Goal: Task Accomplishment & Management: Use online tool/utility

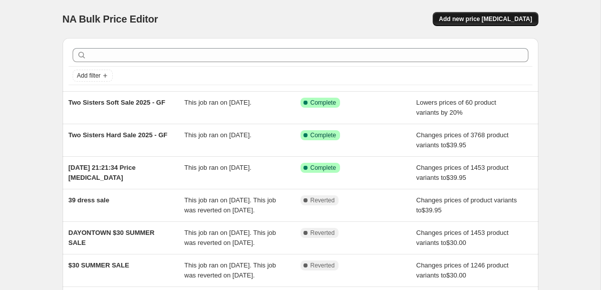
click at [464, 22] on span "Add new price [MEDICAL_DATA]" at bounding box center [485, 19] width 93 height 8
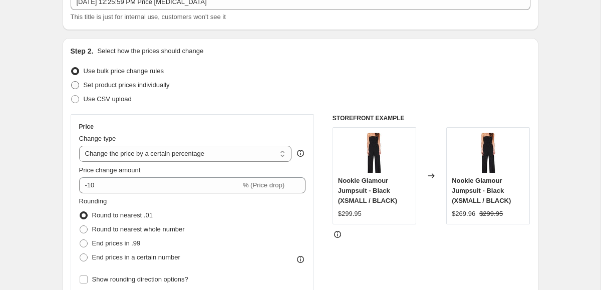
scroll to position [86, 0]
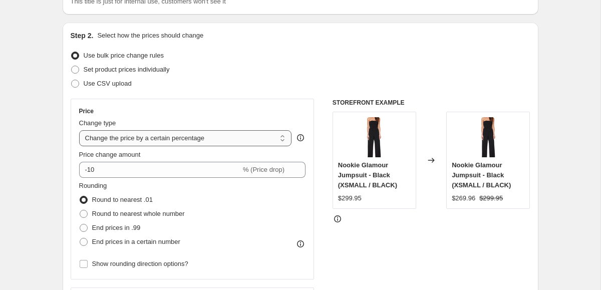
click at [152, 137] on select "Change the price to a certain amount Change the price by a certain amount Chang…" at bounding box center [185, 138] width 213 height 16
select select "by"
type input "-10.00"
click at [163, 137] on select "Change the price to a certain amount Change the price by a certain amount Chang…" at bounding box center [185, 138] width 213 height 16
select select "to"
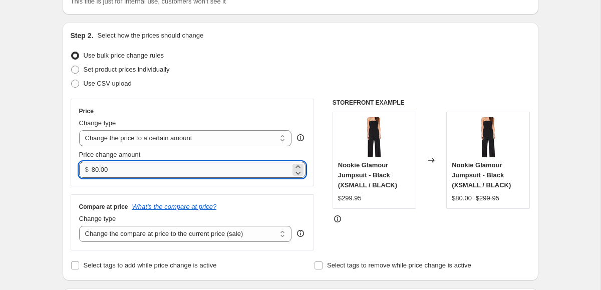
click at [145, 169] on input "80.00" at bounding box center [191, 170] width 199 height 16
type input "8"
type input "39.95"
click at [287, 192] on div "Price Change type Change the price to a certain amount Change the price by a ce…" at bounding box center [193, 175] width 244 height 152
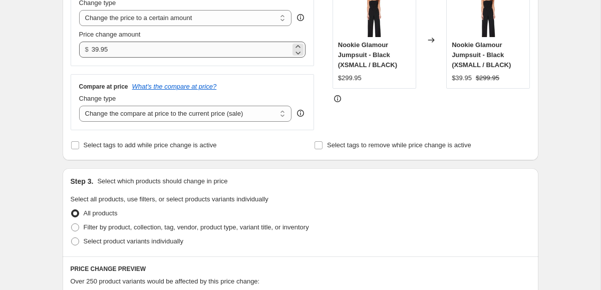
scroll to position [209, 0]
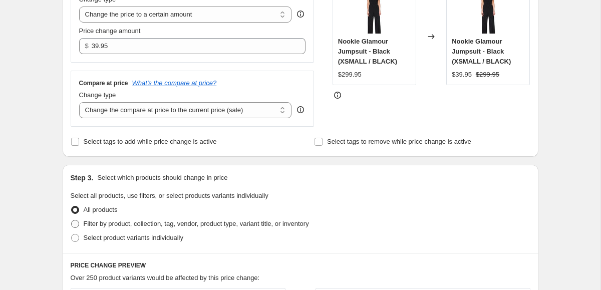
click at [139, 219] on span "Filter by product, collection, tag, vendor, product type, variant title, or inv…" at bounding box center [196, 224] width 225 height 10
click at [72, 220] on input "Filter by product, collection, tag, vendor, product type, variant title, or inv…" at bounding box center [71, 220] width 1 height 1
radio input "true"
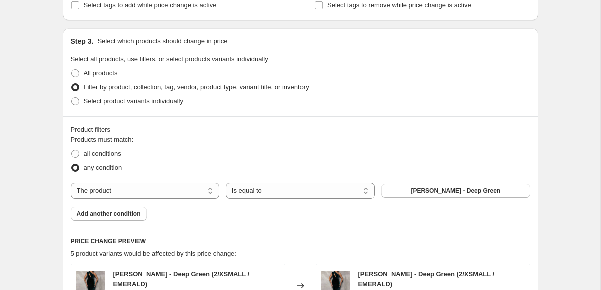
scroll to position [346, 0]
click at [143, 189] on select "The product The product's collection The product's tag The product's vendor The…" at bounding box center [145, 191] width 149 height 16
select select "tag"
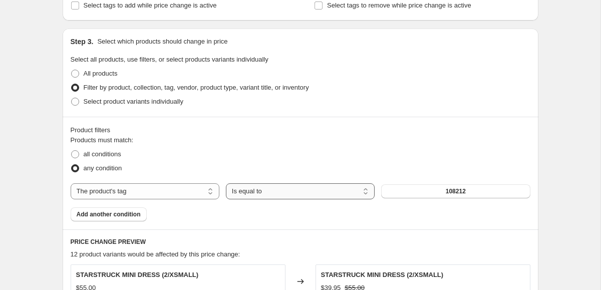
click at [285, 189] on select "Is equal to Is not equal to" at bounding box center [300, 191] width 149 height 16
click at [424, 189] on button "108212" at bounding box center [455, 191] width 149 height 14
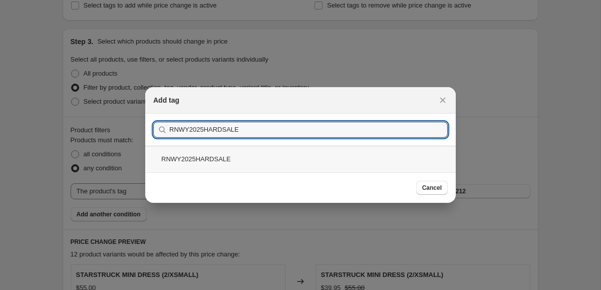
type input "RNWY2025HARDSALE"
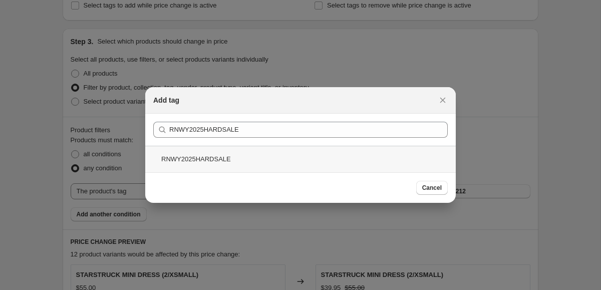
click at [275, 157] on div "RNWY2025HARDSALE" at bounding box center [300, 159] width 311 height 27
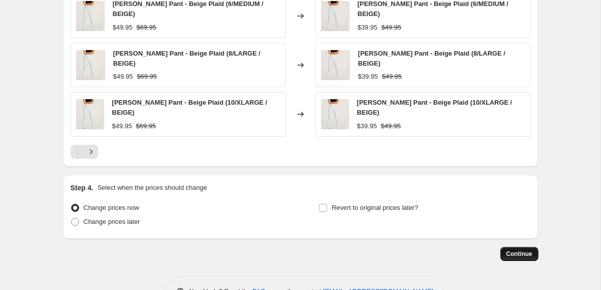
scroll to position [730, 0]
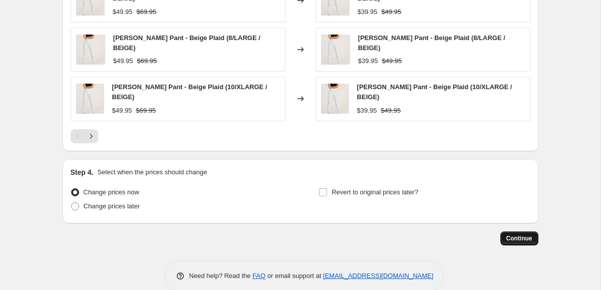
click at [513, 234] on span "Continue" at bounding box center [519, 238] width 26 height 8
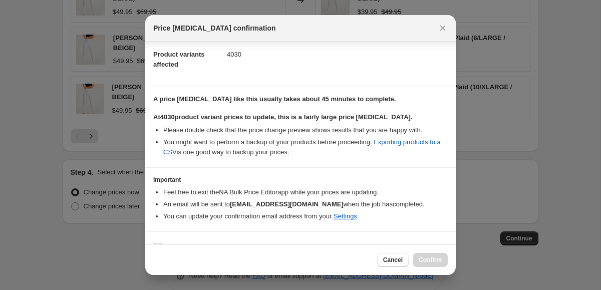
scroll to position [125, 0]
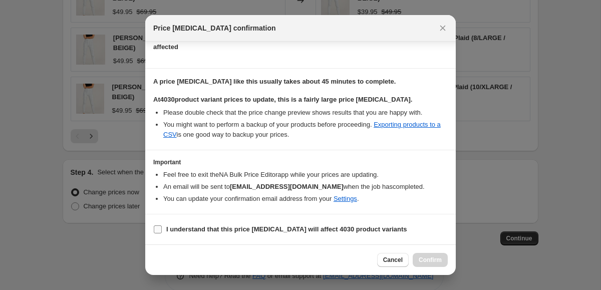
click at [315, 231] on b "I understand that this price [MEDICAL_DATA] will affect 4030 product variants" at bounding box center [286, 229] width 241 height 8
click at [162, 231] on input "I understand that this price [MEDICAL_DATA] will affect 4030 product variants" at bounding box center [158, 229] width 8 height 8
checkbox input "true"
click at [433, 260] on span "Confirm" at bounding box center [430, 260] width 23 height 8
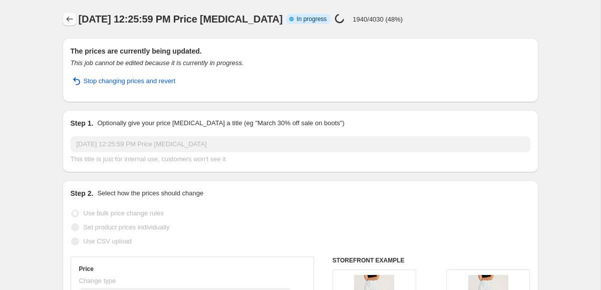
click at [69, 15] on icon "Price change jobs" at bounding box center [70, 19] width 10 height 10
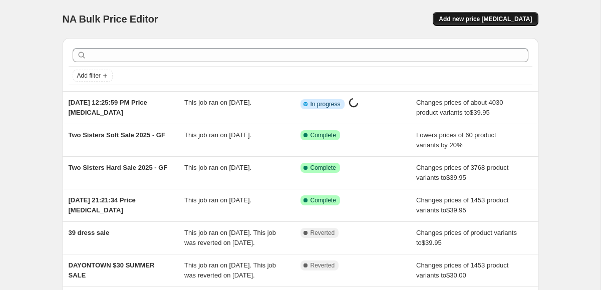
click at [498, 18] on span "Add new price [MEDICAL_DATA]" at bounding box center [485, 19] width 93 height 8
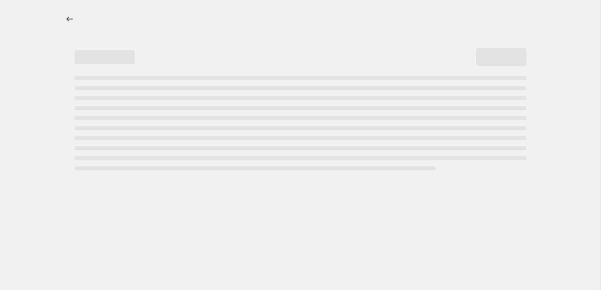
select select "percentage"
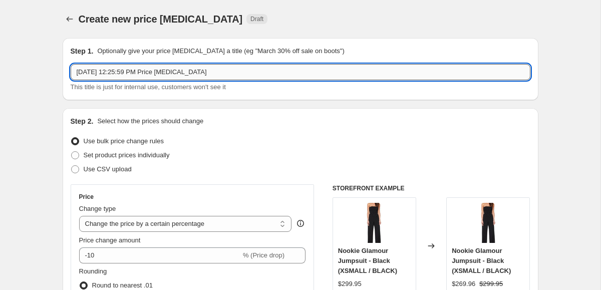
click at [209, 76] on input "[DATE] 12:25:59 PM Price [MEDICAL_DATA]" at bounding box center [301, 72] width 460 height 16
click at [75, 15] on button "Price change jobs" at bounding box center [70, 19] width 14 height 14
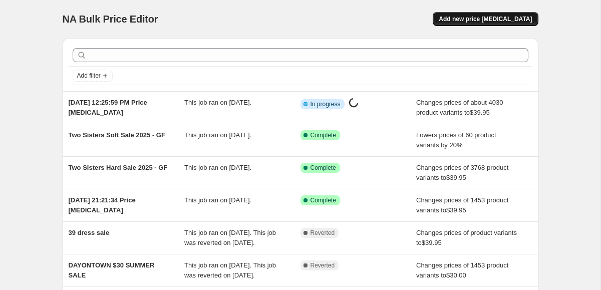
click at [510, 17] on span "Add new price [MEDICAL_DATA]" at bounding box center [485, 19] width 93 height 8
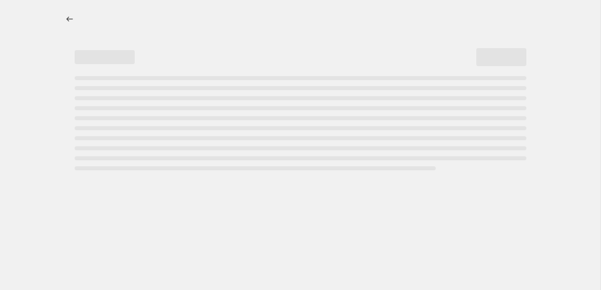
select select "percentage"
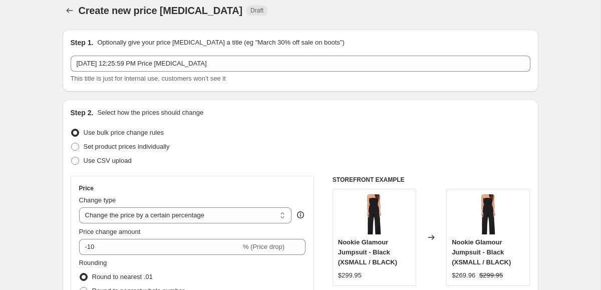
scroll to position [4, 0]
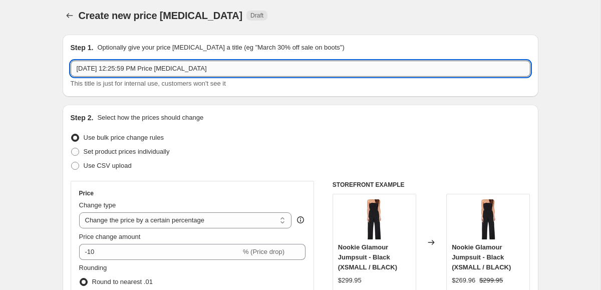
click at [231, 65] on input "[DATE] 12:25:59 PM Price [MEDICAL_DATA]" at bounding box center [301, 69] width 460 height 16
drag, startPoint x: 224, startPoint y: 65, endPoint x: 39, endPoint y: 65, distance: 184.8
type input "r"
type input "Runaway Soft Sale 2025 - GF"
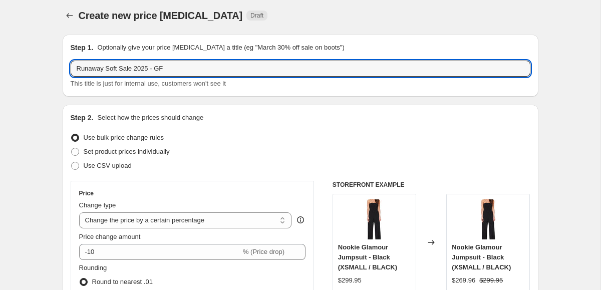
drag, startPoint x: 201, startPoint y: 72, endPoint x: 43, endPoint y: 69, distance: 158.8
click at [63, 15] on button "Price change jobs" at bounding box center [70, 16] width 14 height 14
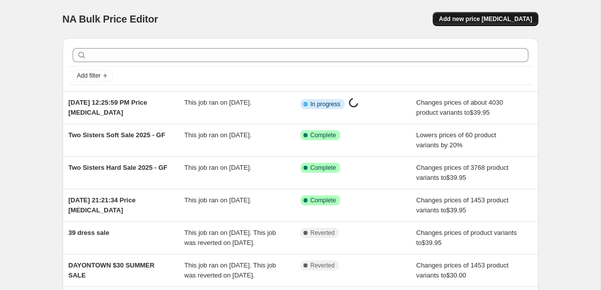
click at [471, 25] on button "Add new price [MEDICAL_DATA]" at bounding box center [485, 19] width 105 height 14
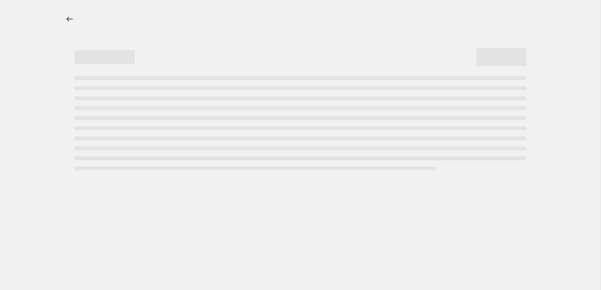
select select "percentage"
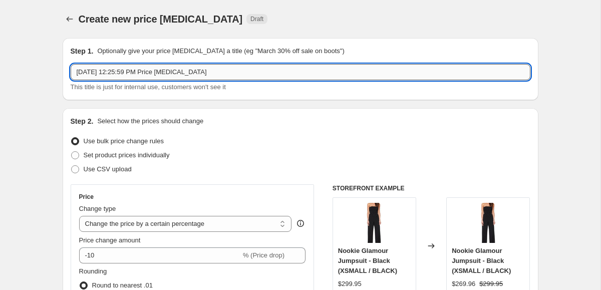
click at [147, 73] on input "[DATE] 12:25:59 PM Price [MEDICAL_DATA]" at bounding box center [301, 72] width 460 height 16
drag, startPoint x: 223, startPoint y: 71, endPoint x: 26, endPoint y: 69, distance: 196.8
paste input "Runaway Soft Sale 2025 - GF"
type input "Runaway Soft Sale 2025 - GF"
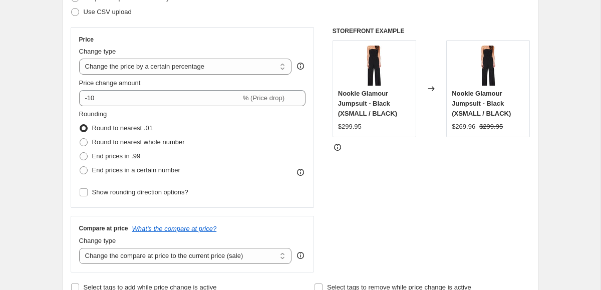
scroll to position [158, 0]
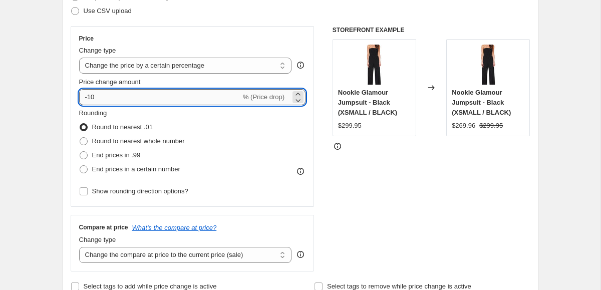
click at [202, 96] on input "-10" at bounding box center [160, 97] width 162 height 16
type input "-1"
type input "-20"
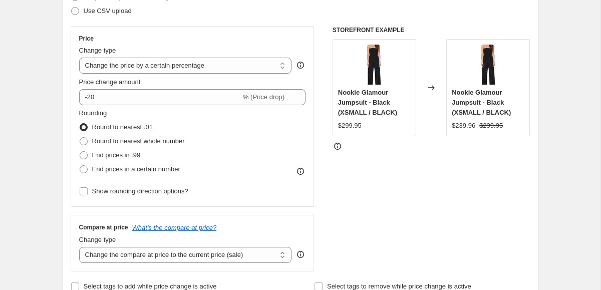
click at [359, 177] on div "STOREFRONT EXAMPLE Nookie Glamour Jumpsuit - Black (XSMALL / BLACK) $299.95 Cha…" at bounding box center [432, 148] width 198 height 245
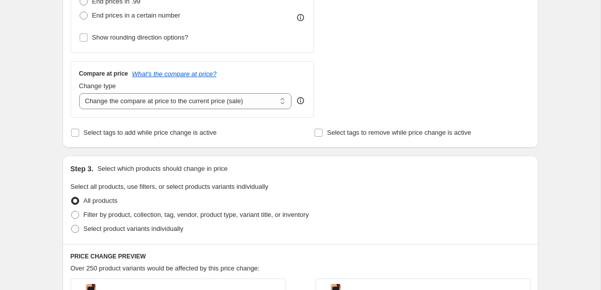
scroll to position [313, 0]
click at [197, 104] on select "Change the compare at price to the current price (sale) Change the compare at p…" at bounding box center [185, 101] width 213 height 16
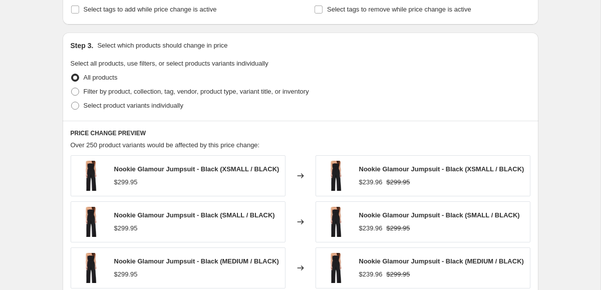
scroll to position [438, 0]
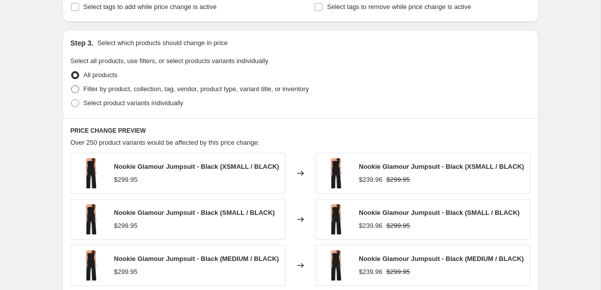
click at [72, 90] on span at bounding box center [75, 89] width 8 height 8
click at [72, 86] on input "Filter by product, collection, tag, vendor, product type, variant title, or inv…" at bounding box center [71, 85] width 1 height 1
radio input "true"
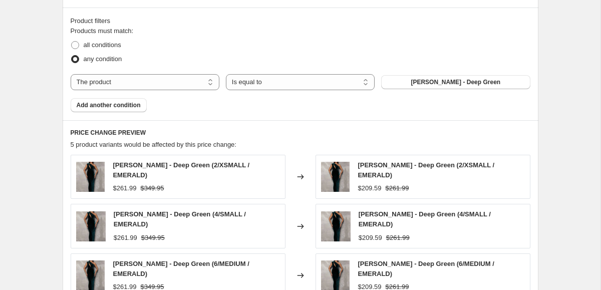
scroll to position [567, 0]
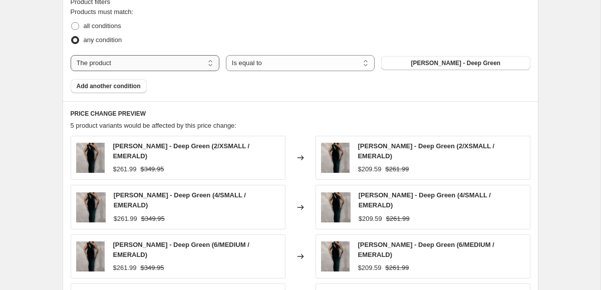
click at [214, 65] on select "The product The product's collection The product's tag The product's vendor The…" at bounding box center [145, 63] width 149 height 16
select select "tag"
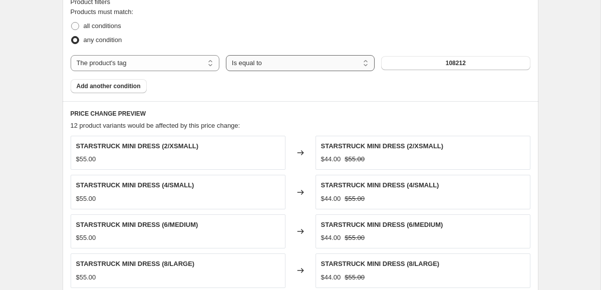
click at [287, 64] on select "Is equal to Is not equal to" at bounding box center [300, 63] width 149 height 16
click at [462, 59] on span "108212" at bounding box center [456, 63] width 20 height 8
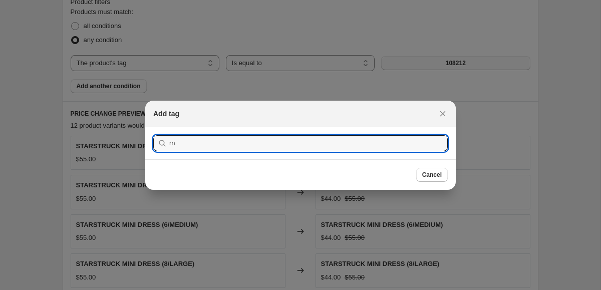
type input "r"
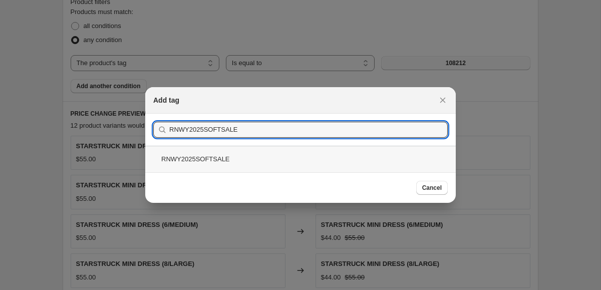
type input "RNWY2025SOFTSALE"
click at [352, 158] on div "RNWY2025SOFTSALE" at bounding box center [300, 159] width 311 height 27
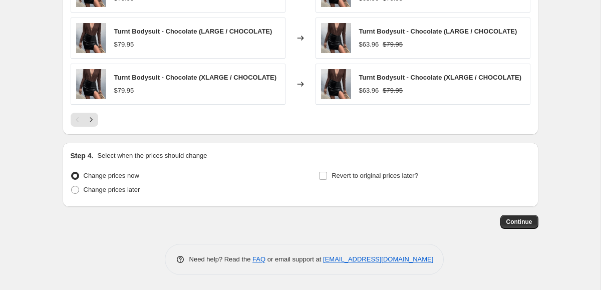
scroll to position [833, 0]
click at [526, 216] on button "Continue" at bounding box center [519, 222] width 38 height 14
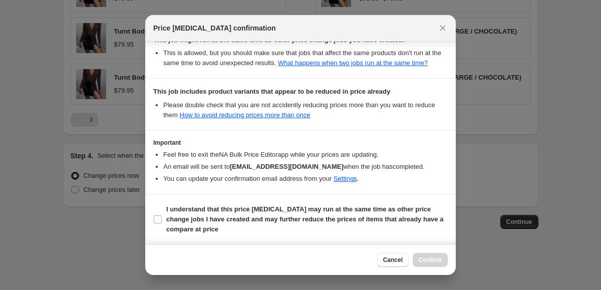
scroll to position [198, 0]
click at [441, 25] on icon "Close" at bounding box center [443, 28] width 10 height 10
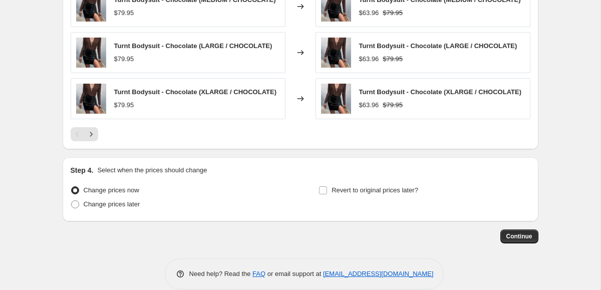
scroll to position [833, 0]
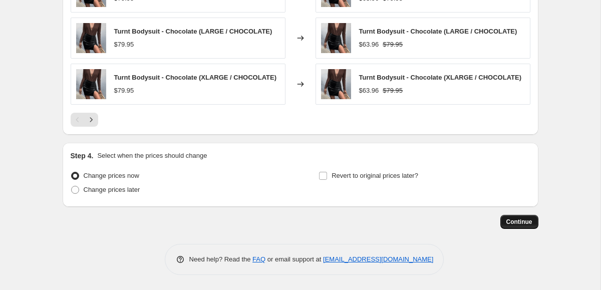
click at [506, 223] on span "Continue" at bounding box center [519, 222] width 26 height 8
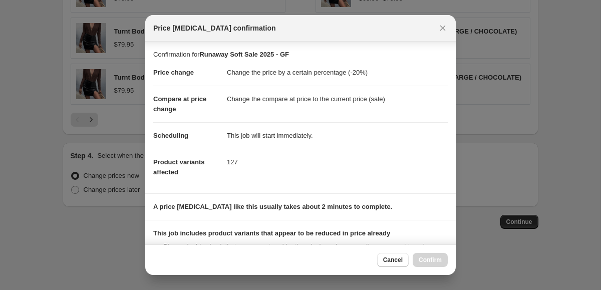
scroll to position [132, 0]
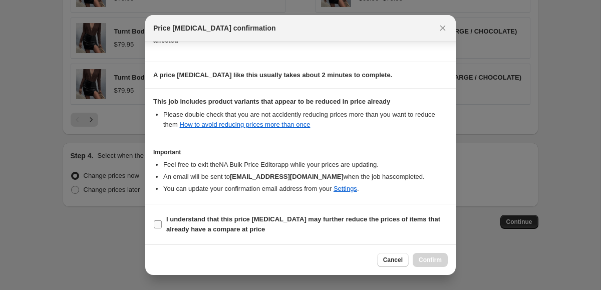
click at [252, 221] on b "I understand that this price [MEDICAL_DATA] may further reduce the prices of it…" at bounding box center [303, 224] width 274 height 18
click at [162, 221] on input "I understand that this price [MEDICAL_DATA] may further reduce the prices of it…" at bounding box center [158, 224] width 8 height 8
checkbox input "true"
click at [421, 255] on button "Confirm" at bounding box center [430, 260] width 35 height 14
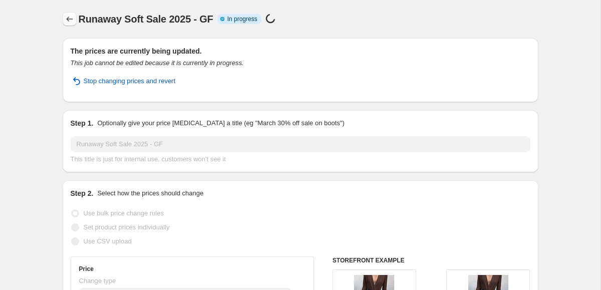
click at [65, 21] on icon "Price change jobs" at bounding box center [70, 19] width 10 height 10
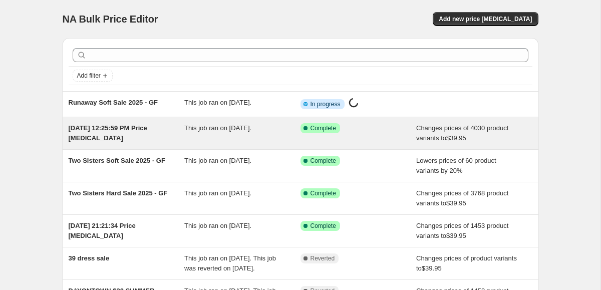
click at [252, 136] on div "This job ran on [DATE]." at bounding box center [242, 133] width 116 height 20
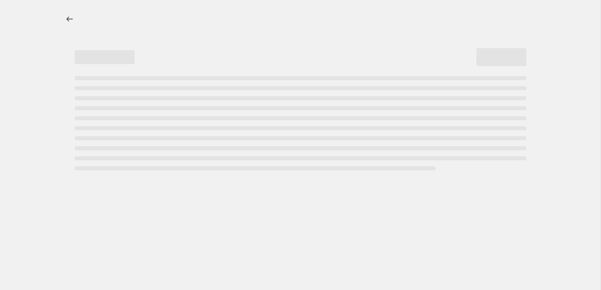
select select "tag"
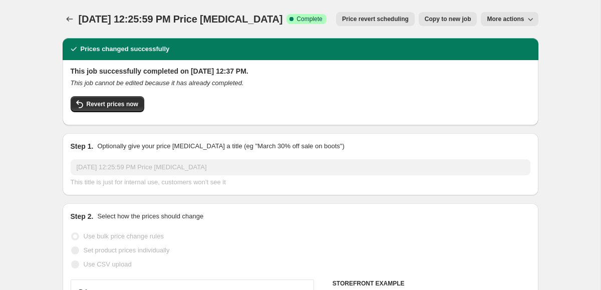
click at [504, 23] on span "More actions" at bounding box center [505, 19] width 37 height 8
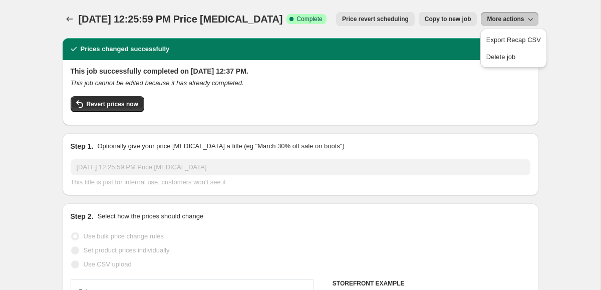
click at [254, 20] on span "[DATE] 12:25:59 PM Price [MEDICAL_DATA]" at bounding box center [181, 19] width 204 height 11
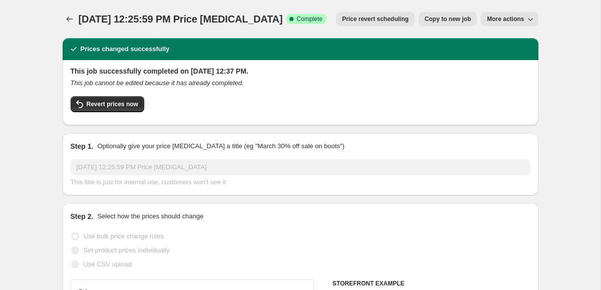
click at [259, 24] on span "[DATE] 12:25:59 PM Price [MEDICAL_DATA]" at bounding box center [181, 19] width 204 height 11
click at [232, 16] on span "[DATE] 12:25:59 PM Price [MEDICAL_DATA]" at bounding box center [181, 19] width 204 height 11
click at [239, 16] on span "[DATE] 12:25:59 PM Price [MEDICAL_DATA]" at bounding box center [181, 19] width 204 height 11
click at [233, 32] on div "[DATE] 12:25:59 PM Price [MEDICAL_DATA]. This page is ready [DATE] 12:25:59 PM …" at bounding box center [301, 19] width 476 height 38
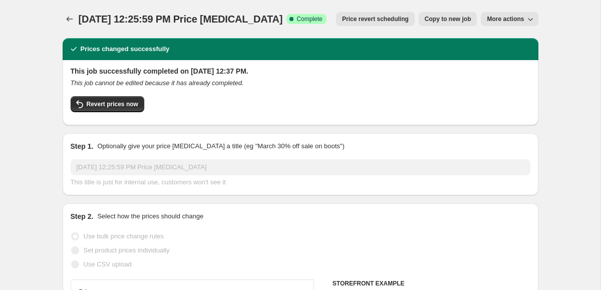
select select "tag"
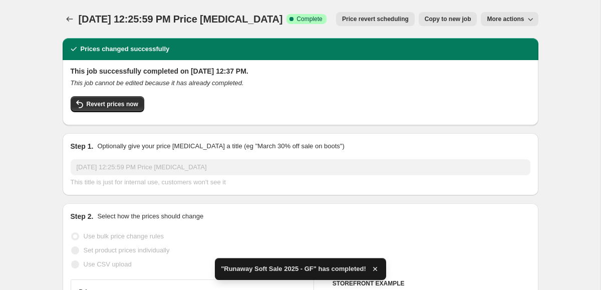
click at [499, 20] on span "More actions" at bounding box center [505, 19] width 37 height 8
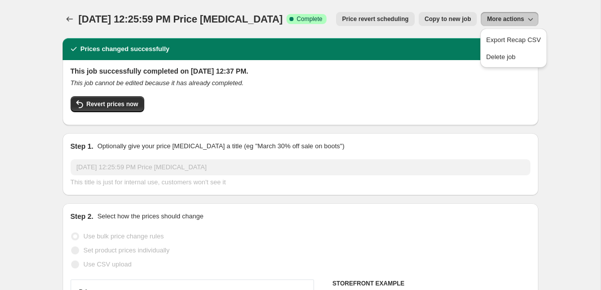
click at [441, 36] on div "[DATE] 12:25:59 PM Price [MEDICAL_DATA]. This page is ready [DATE] 12:25:59 PM …" at bounding box center [301, 19] width 476 height 38
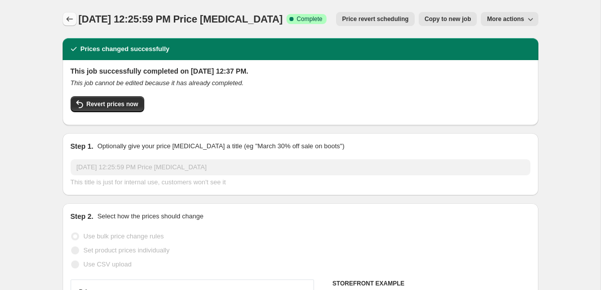
click at [71, 17] on icon "Price change jobs" at bounding box center [70, 19] width 10 height 10
